Goal: Ask a question

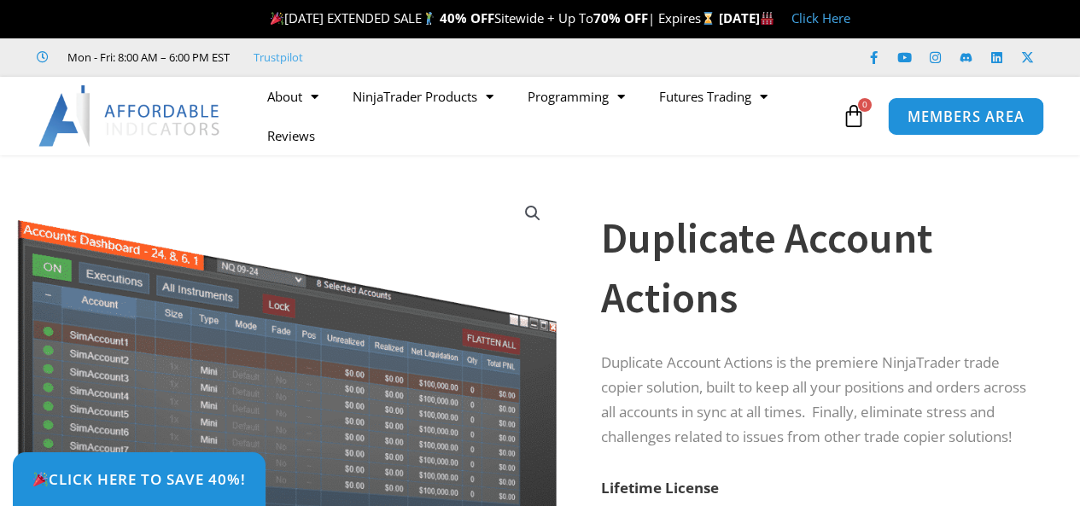
click at [963, 110] on span "MEMBERS AREA" at bounding box center [965, 116] width 117 height 15
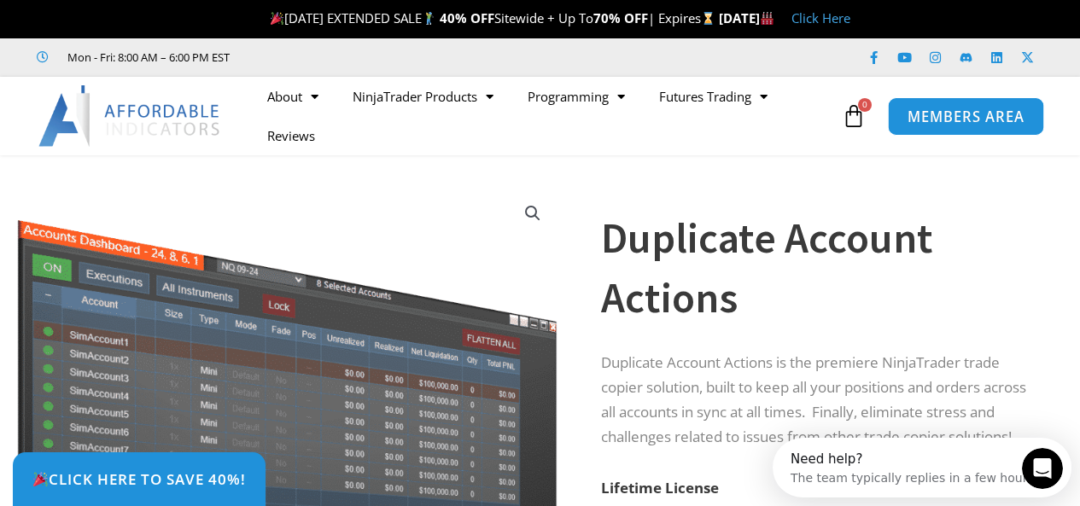
click at [949, 110] on span "MEMBERS AREA" at bounding box center [965, 116] width 117 height 15
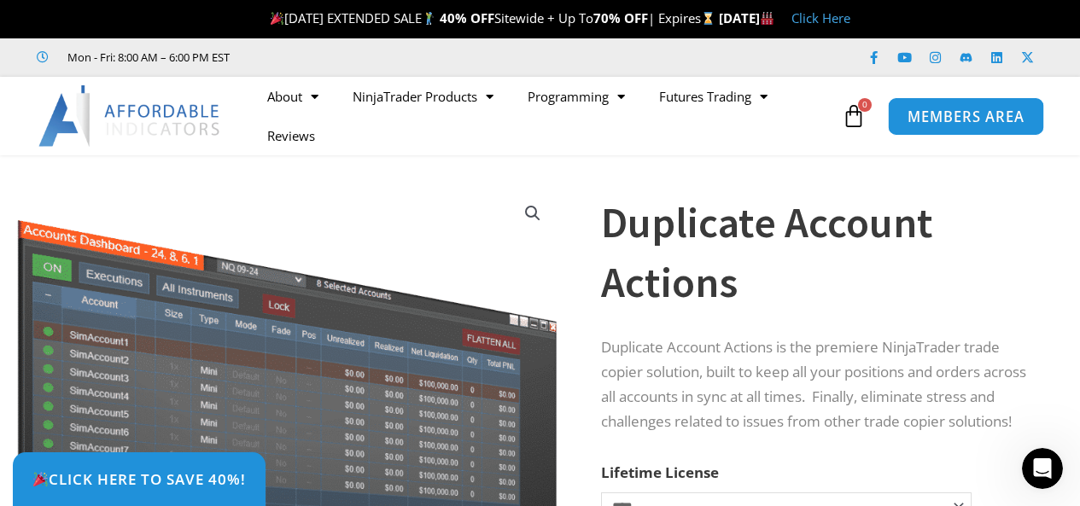
click at [974, 114] on span "MEMBERS AREA" at bounding box center [965, 116] width 117 height 15
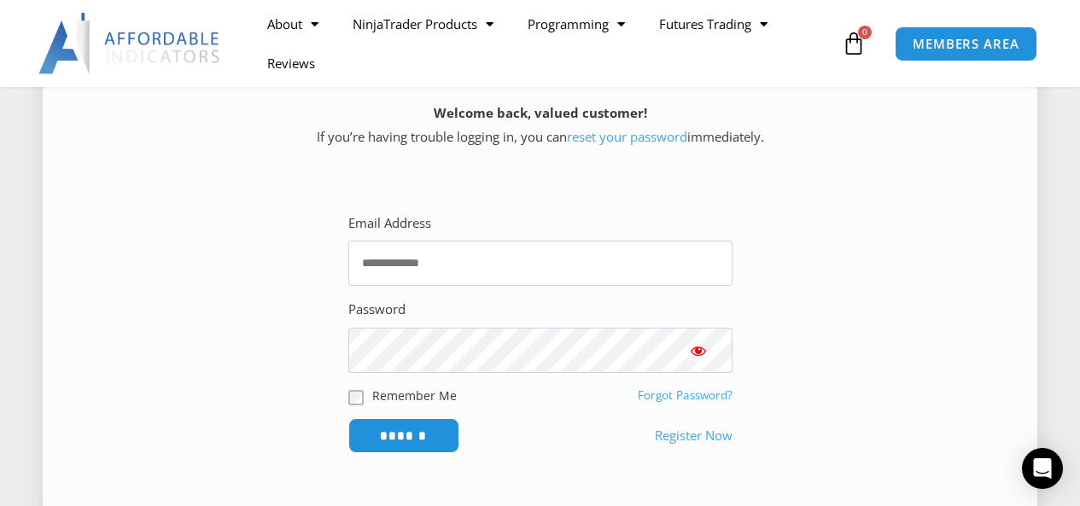
scroll to position [256, 0]
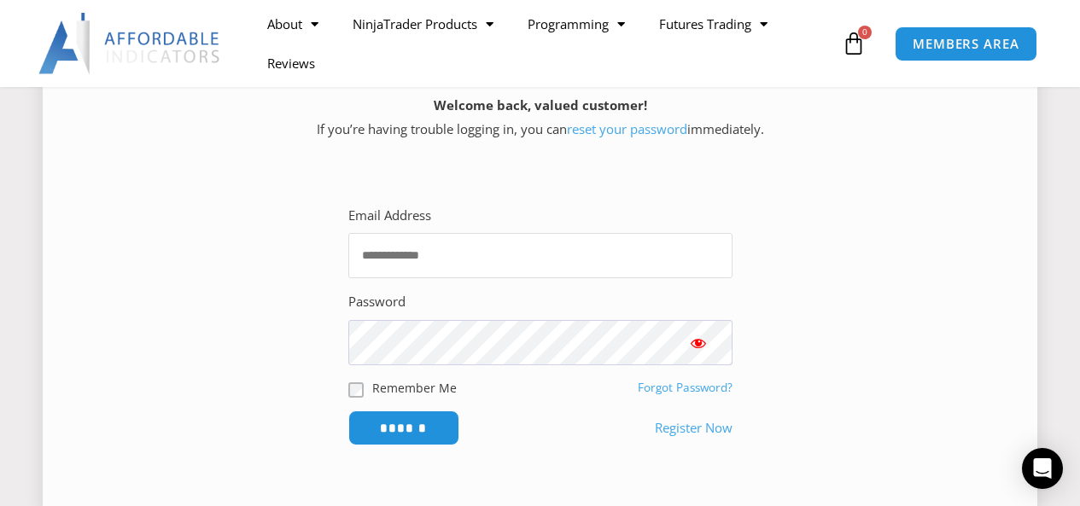
click at [612, 249] on input "Email Address" at bounding box center [540, 255] width 384 height 45
type input "**********"
click at [348, 410] on input "******" at bounding box center [403, 427] width 111 height 35
click at [413, 423] on input "******" at bounding box center [403, 428] width 117 height 37
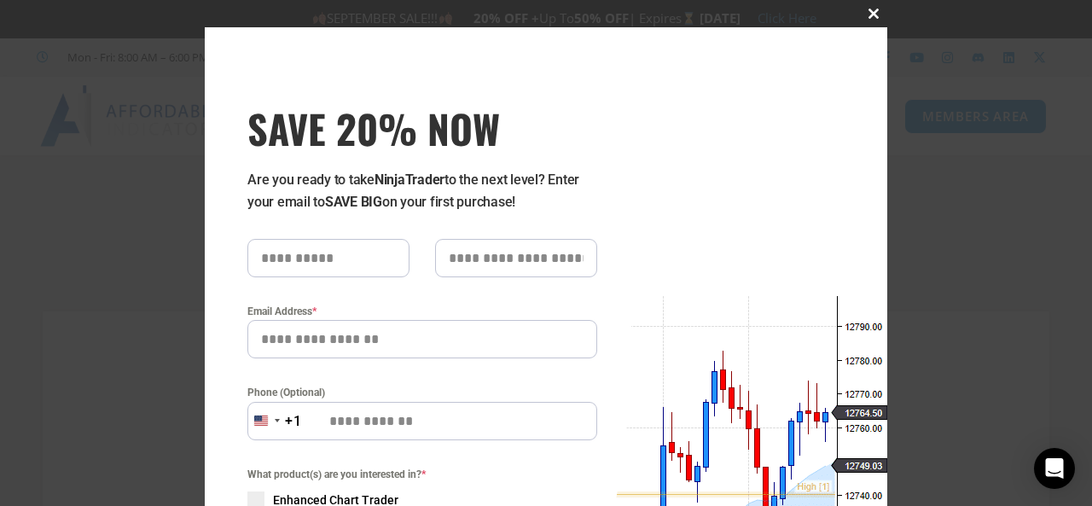
click at [874, 10] on span at bounding box center [873, 14] width 27 height 10
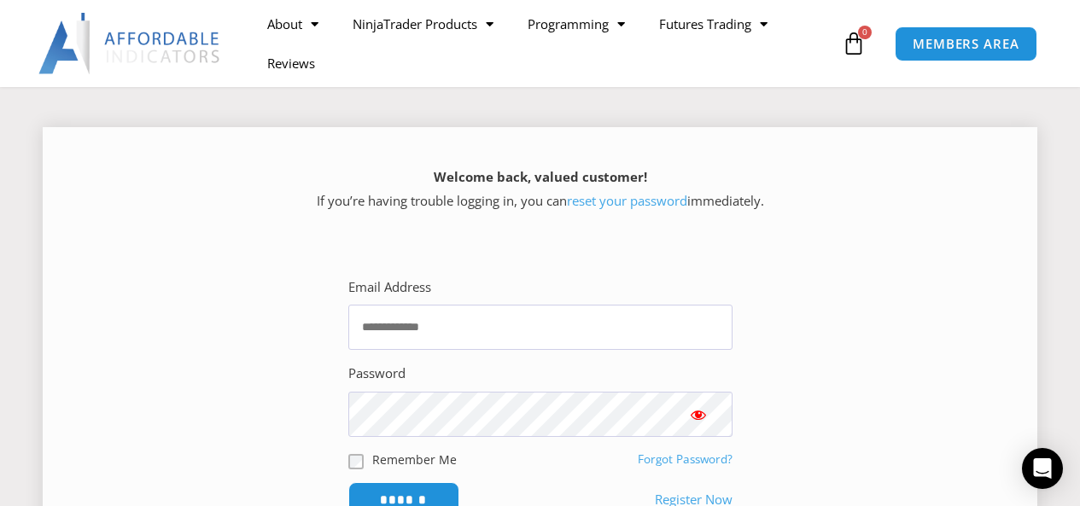
scroll to position [171, 0]
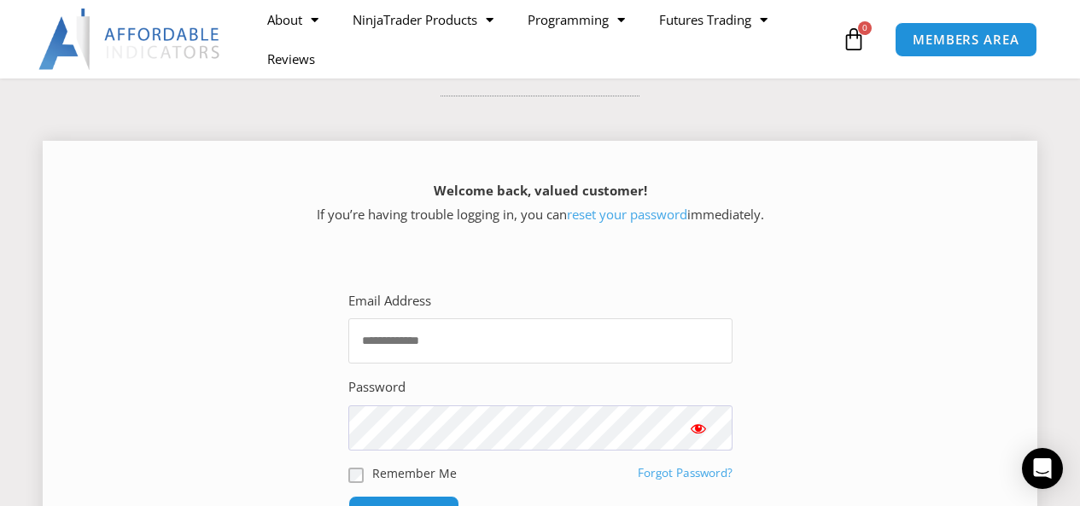
click at [606, 342] on input "Email Address" at bounding box center [540, 340] width 384 height 45
type input "**********"
click at [348, 496] on input "******" at bounding box center [403, 513] width 111 height 35
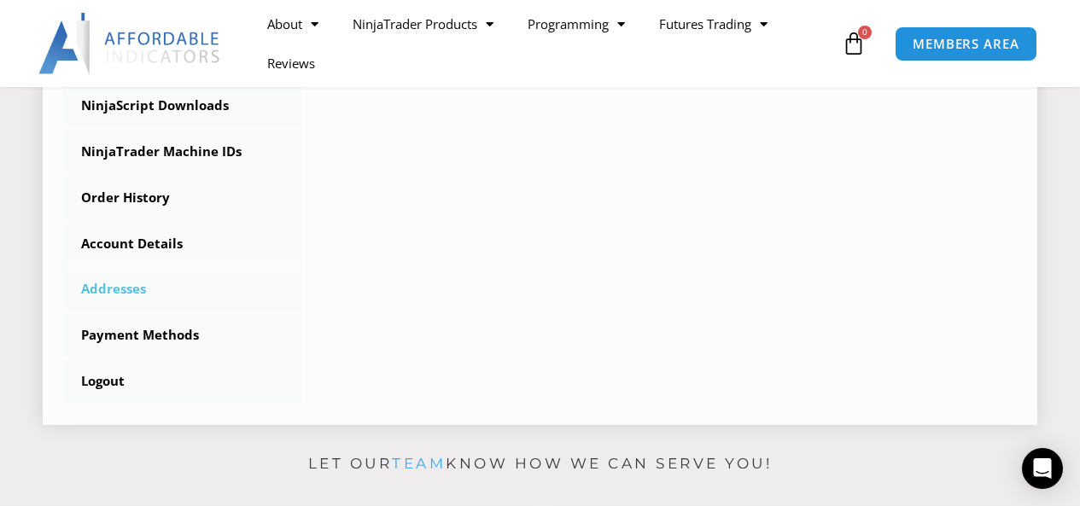
scroll to position [512, 0]
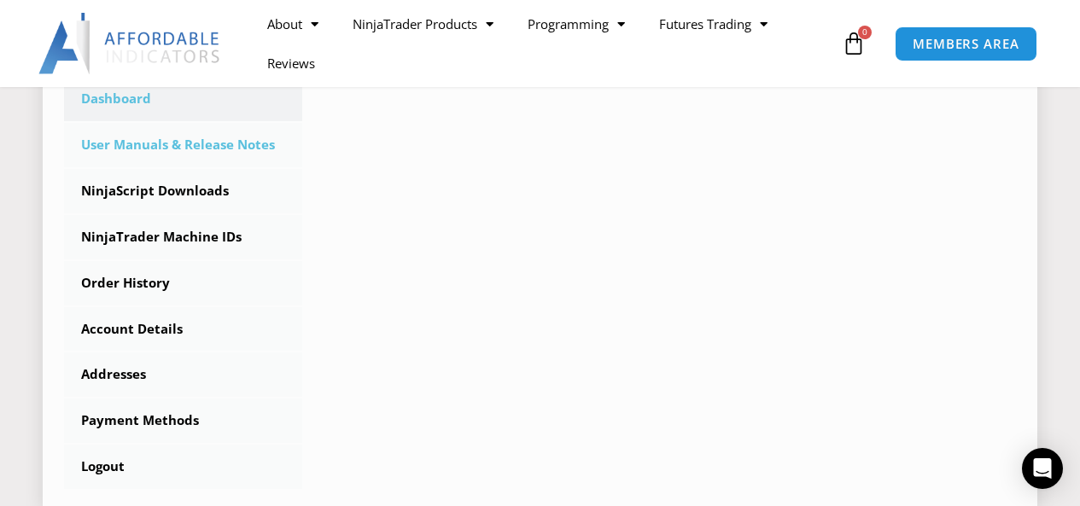
click at [208, 142] on link "User Manuals & Release Notes" at bounding box center [183, 145] width 238 height 44
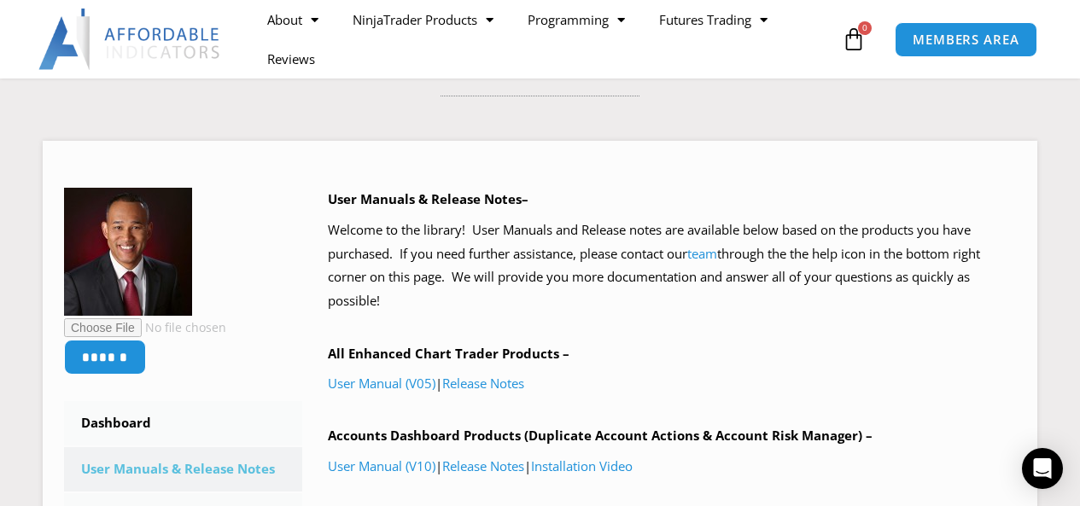
scroll to position [341, 0]
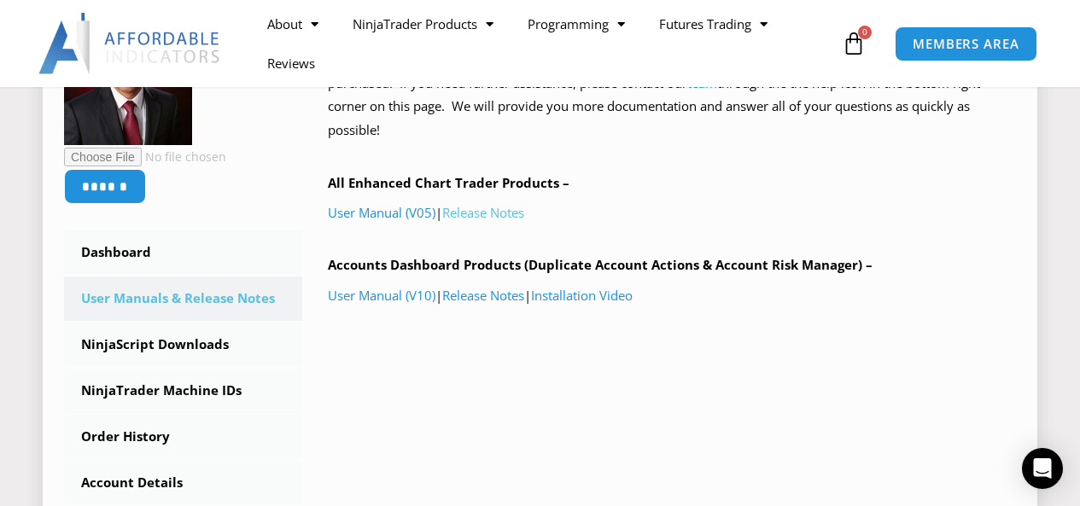
click at [499, 213] on link "Release Notes" at bounding box center [483, 212] width 82 height 17
click at [391, 212] on link "User Manual (V05)" at bounding box center [382, 212] width 108 height 17
click at [1049, 469] on icon "Open Intercom Messenger" at bounding box center [1042, 468] width 20 height 22
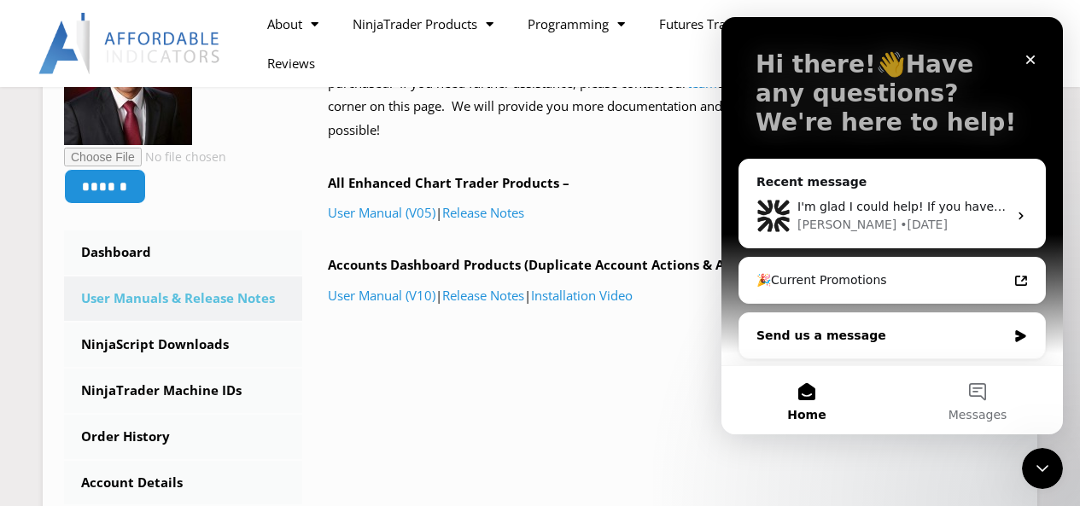
scroll to position [90, 0]
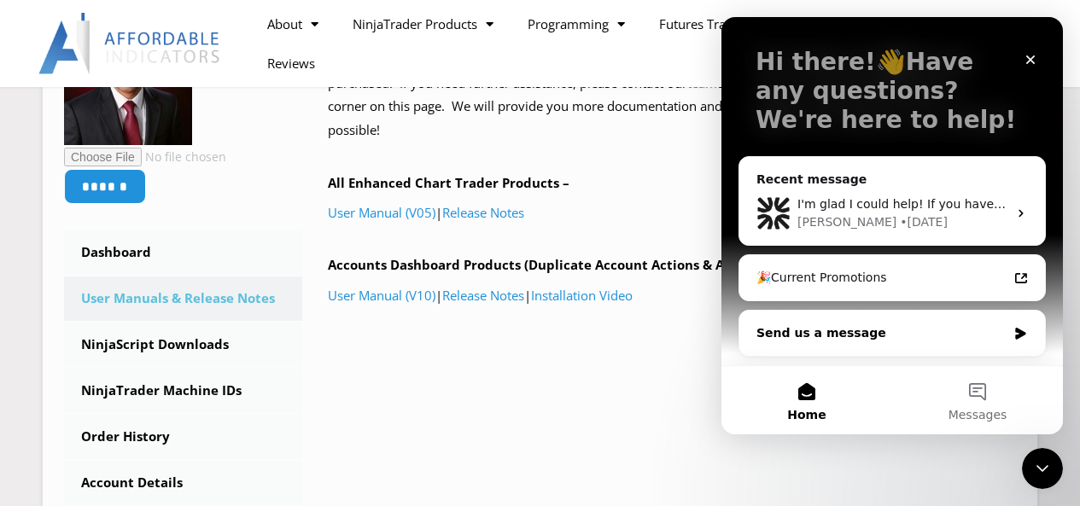
click at [832, 335] on div "Send us a message" at bounding box center [881, 333] width 250 height 18
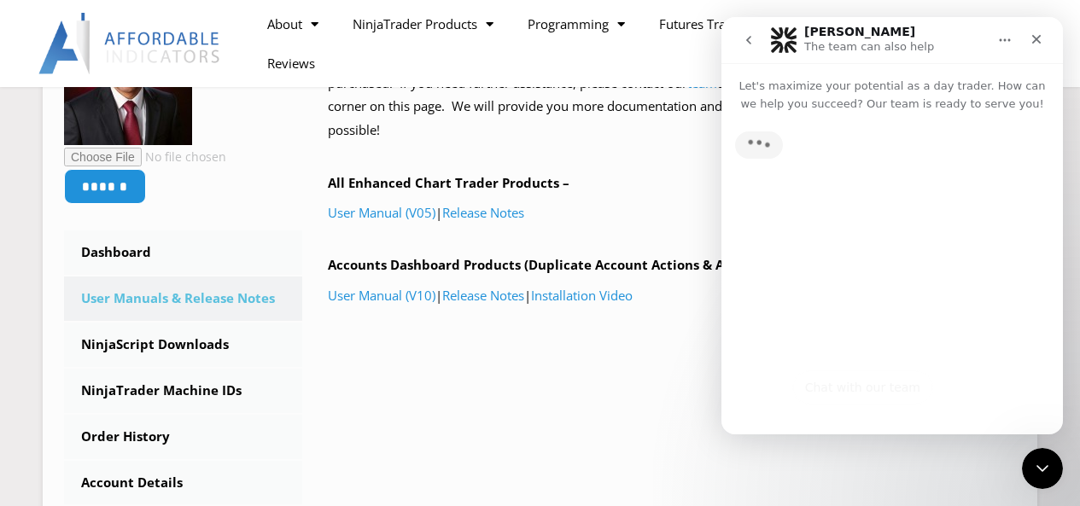
scroll to position [0, 0]
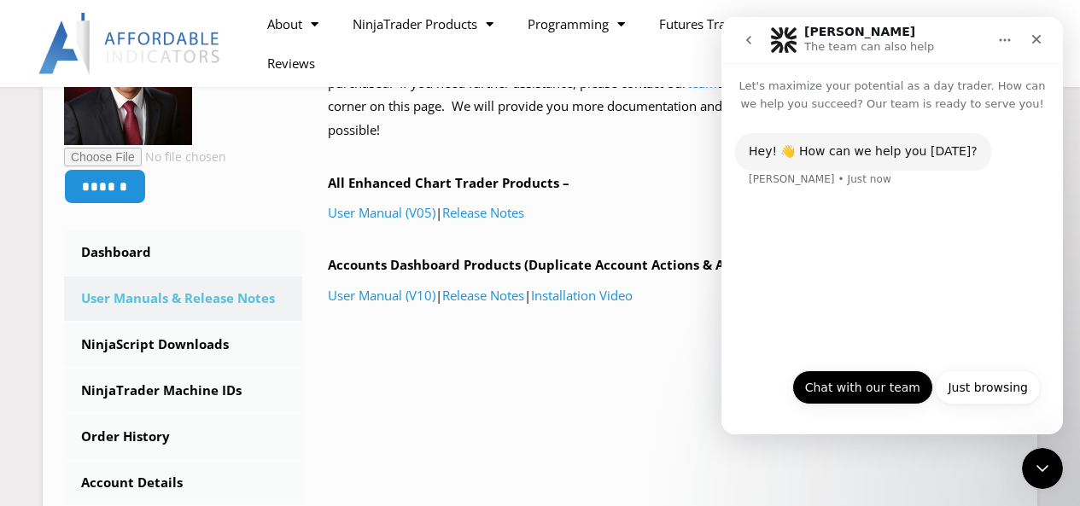
click at [873, 386] on button "Chat with our team" at bounding box center [862, 387] width 141 height 34
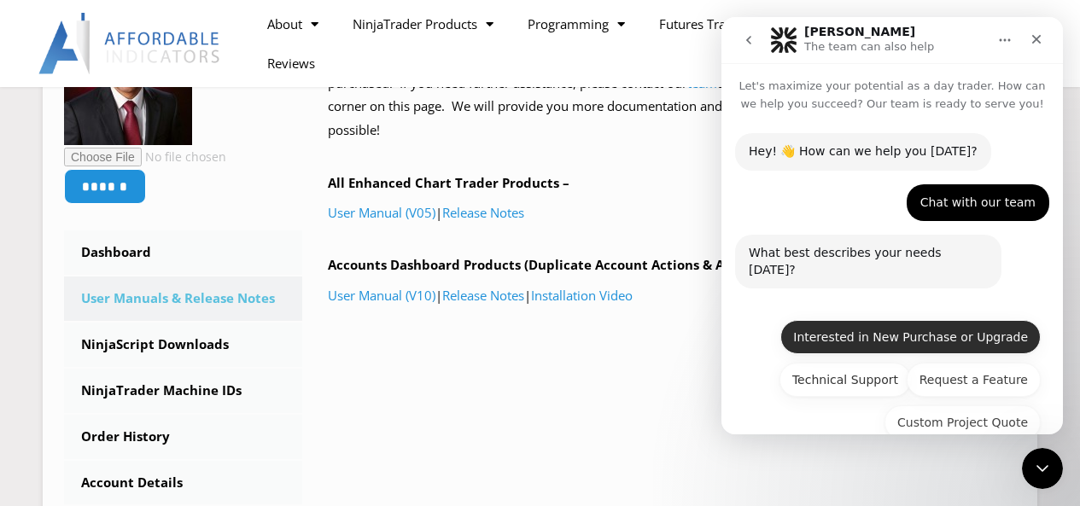
scroll to position [16, 0]
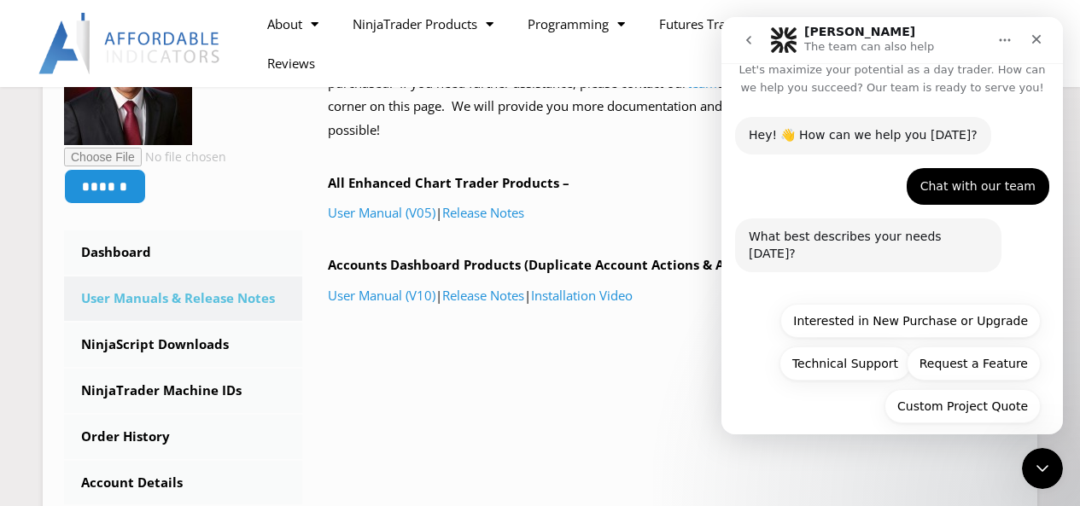
click at [842, 346] on button "Technical Support" at bounding box center [844, 363] width 131 height 34
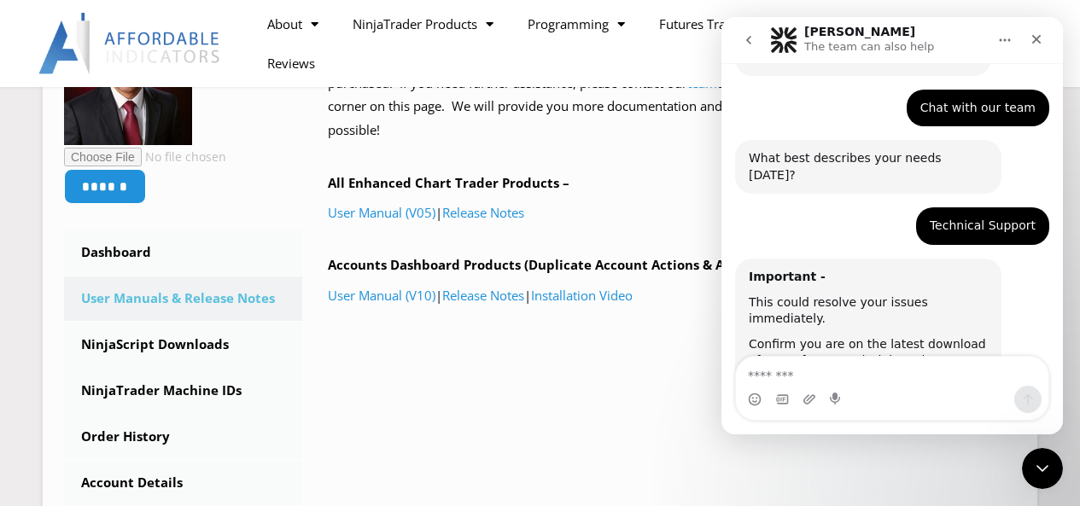
scroll to position [145, 0]
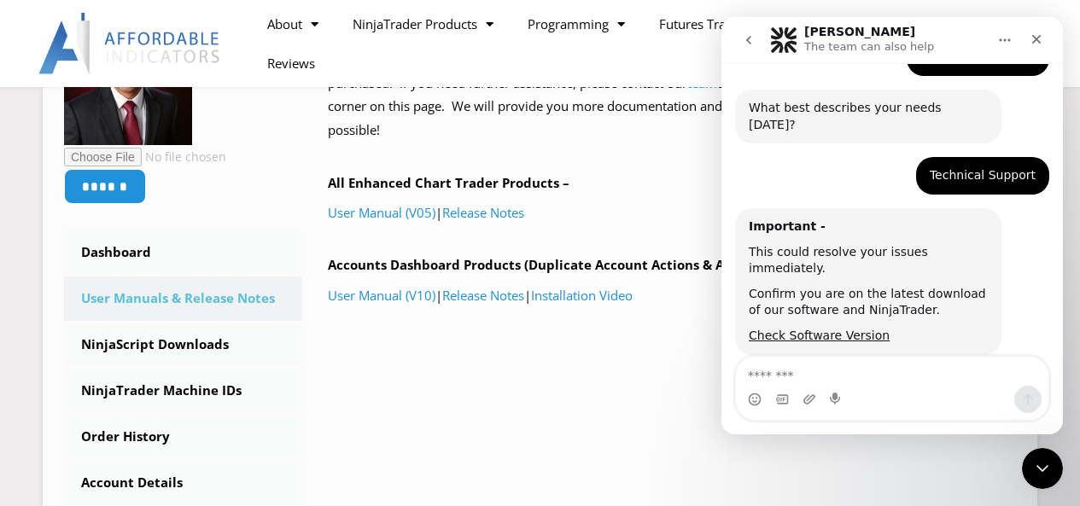
click at [895, 370] on textarea "Message…" at bounding box center [892, 371] width 312 height 29
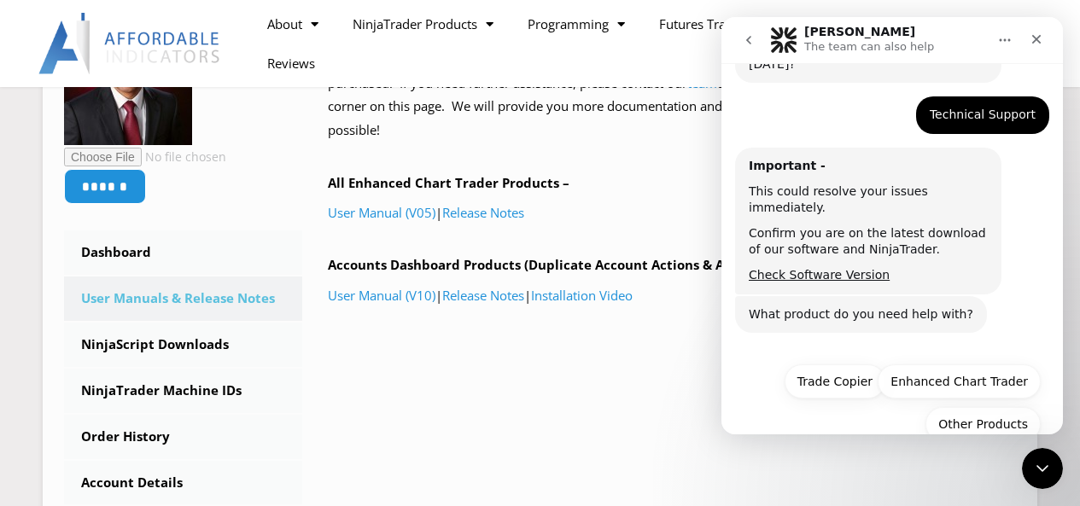
scroll to position [207, 0]
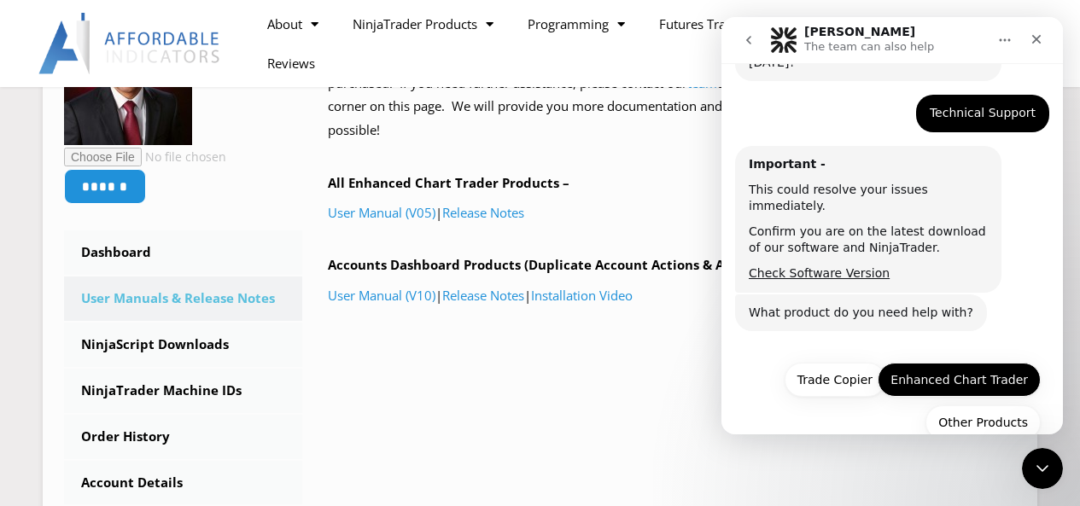
click at [938, 363] on button "Enhanced Chart Trader" at bounding box center [958, 380] width 163 height 34
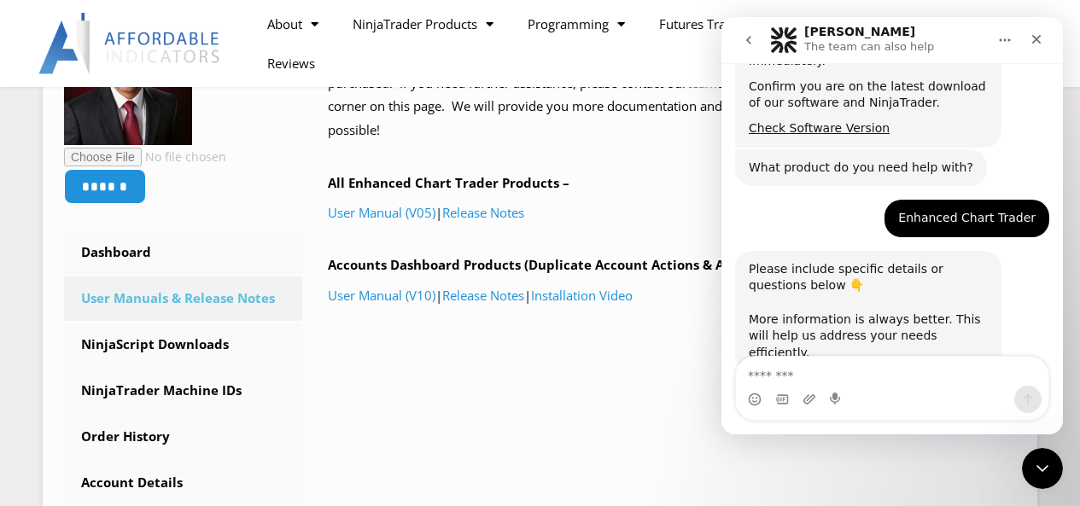
scroll to position [352, 0]
click at [911, 375] on textarea "Message…" at bounding box center [892, 371] width 312 height 29
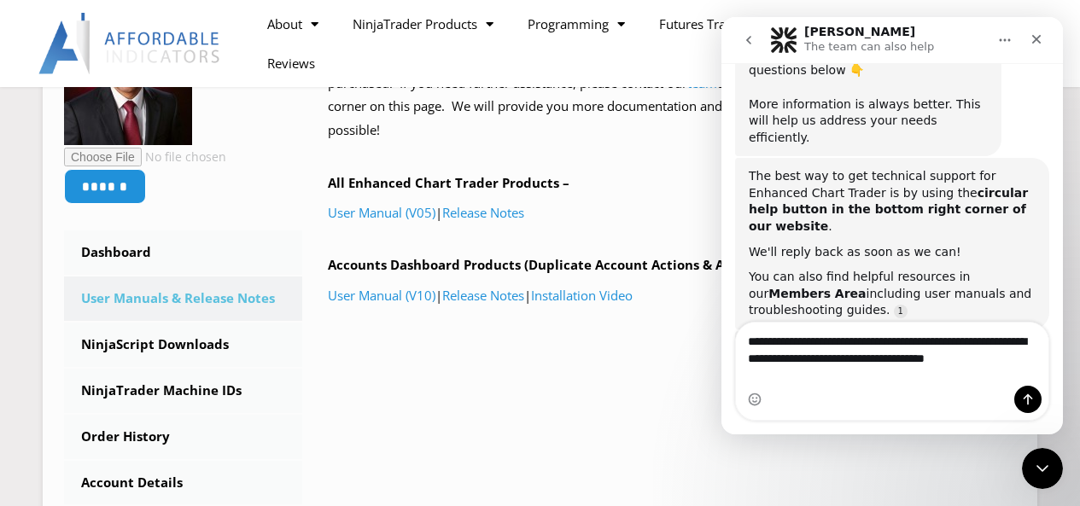
scroll to position [582, 0]
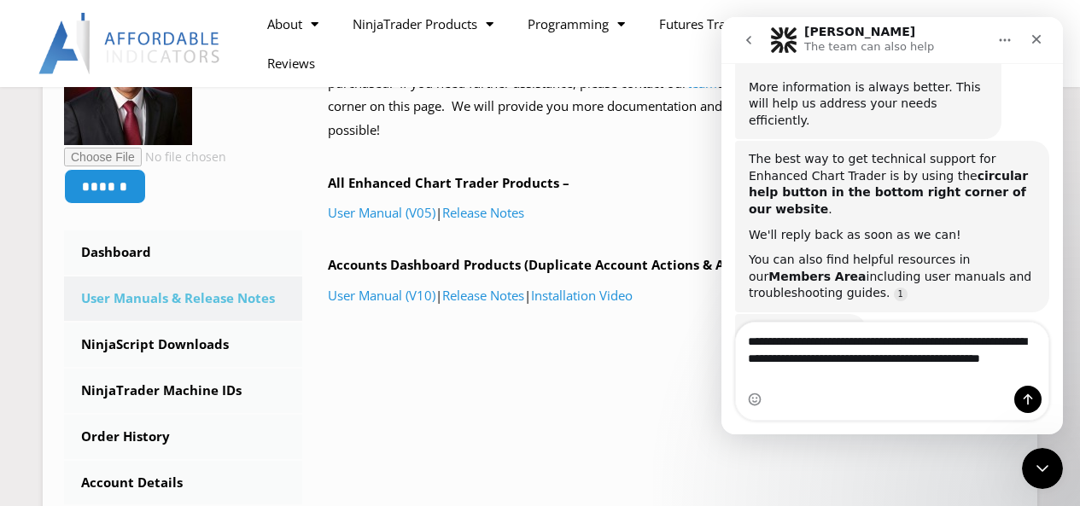
type textarea "**********"
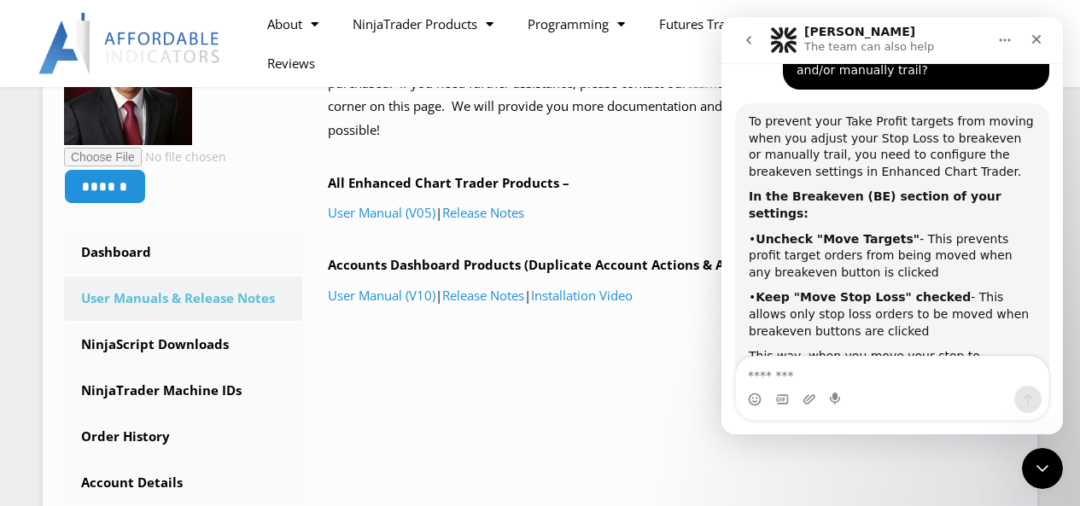
scroll to position [974, 0]
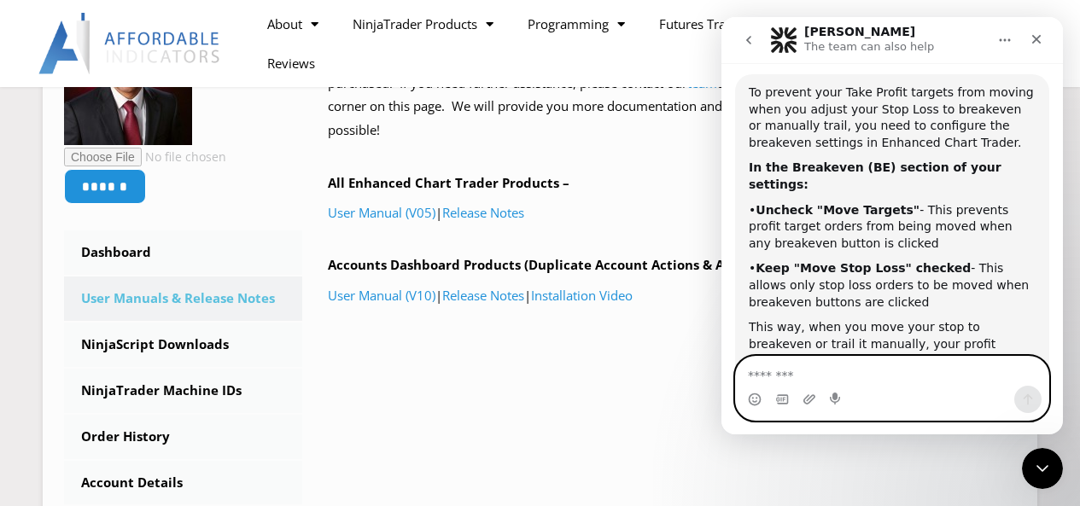
drag, startPoint x: 907, startPoint y: 375, endPoint x: 912, endPoint y: 367, distance: 10.0
click at [907, 375] on textarea "Message…" at bounding box center [892, 371] width 312 height 29
type textarea "***"
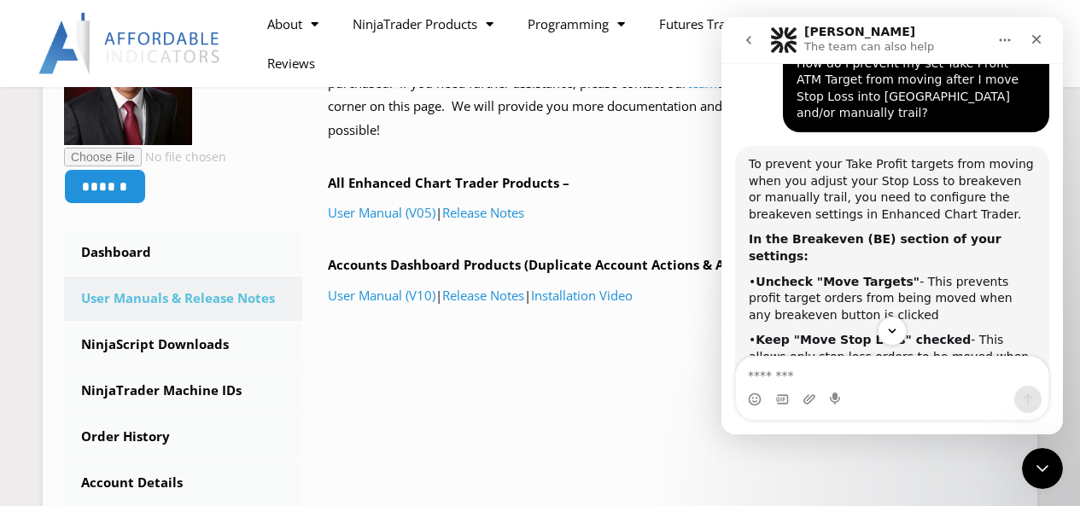
scroll to position [427, 0]
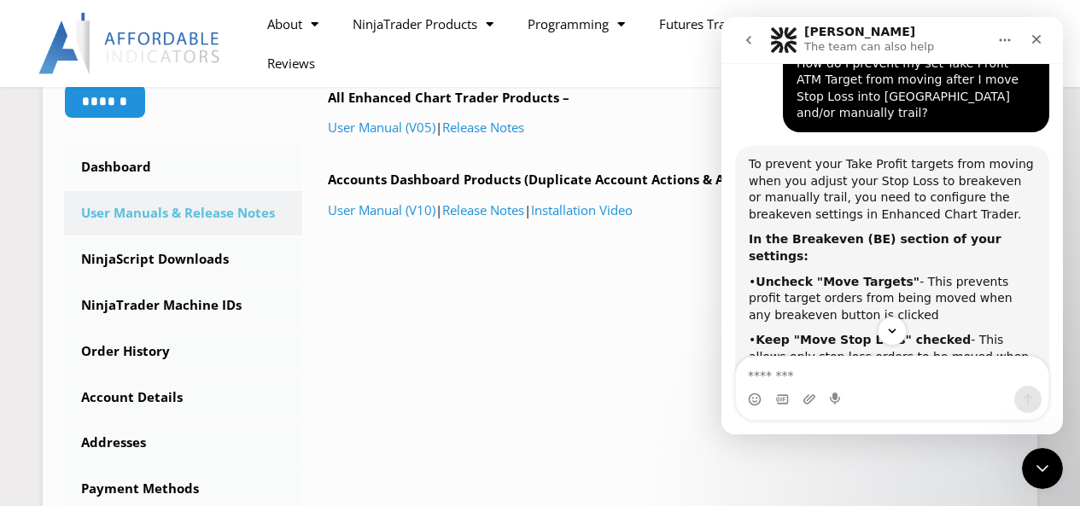
click at [966, 332] on div "• Keep "Move Stop Loss" checked - This allows only stop loss orders to be moved…" at bounding box center [891, 357] width 287 height 50
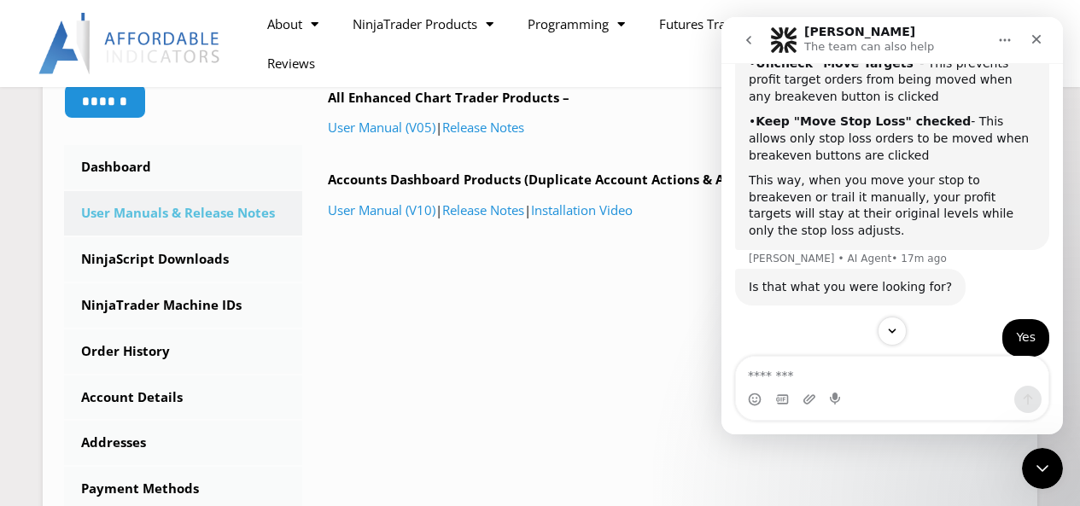
scroll to position [1126, 0]
